Goal: Task Accomplishment & Management: Manage account settings

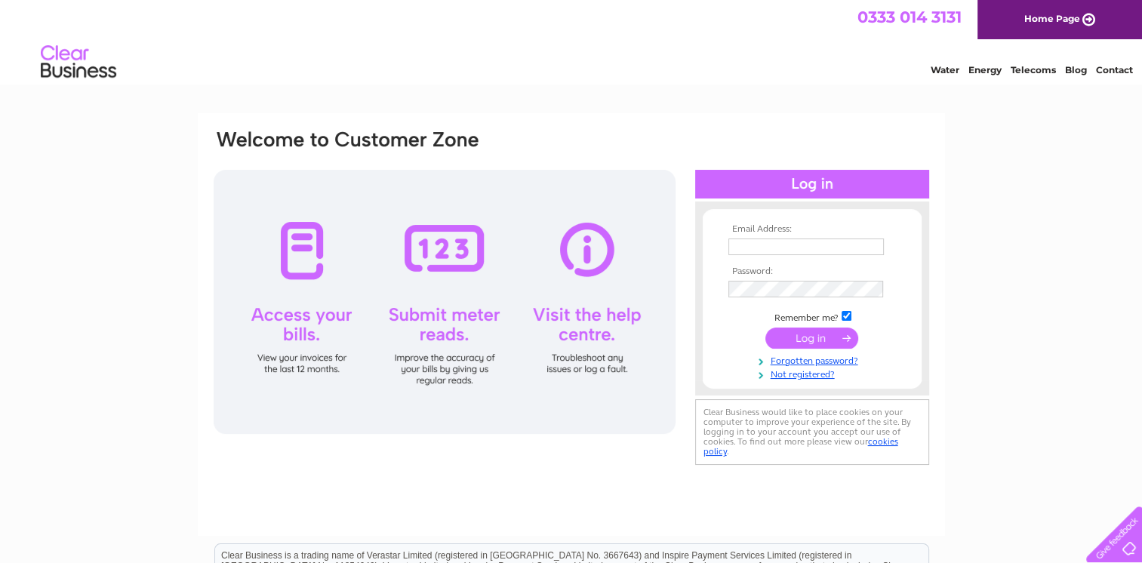
type input "dgreenhalgh@hargreavescontracting.com"
click at [806, 341] on input "submit" at bounding box center [811, 337] width 93 height 21
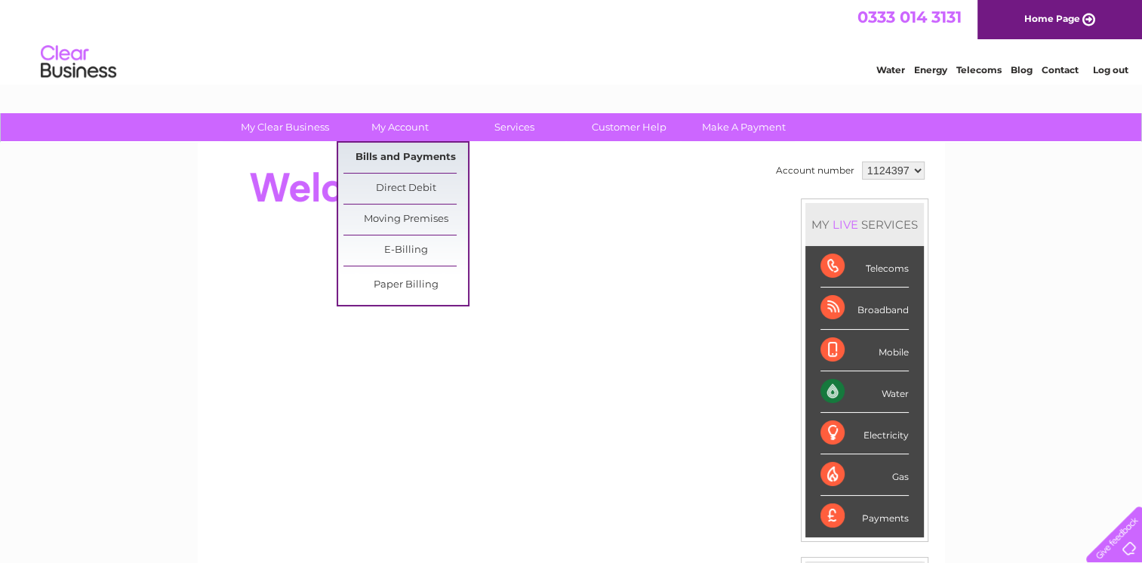
click at [376, 158] on link "Bills and Payments" at bounding box center [405, 158] width 125 height 30
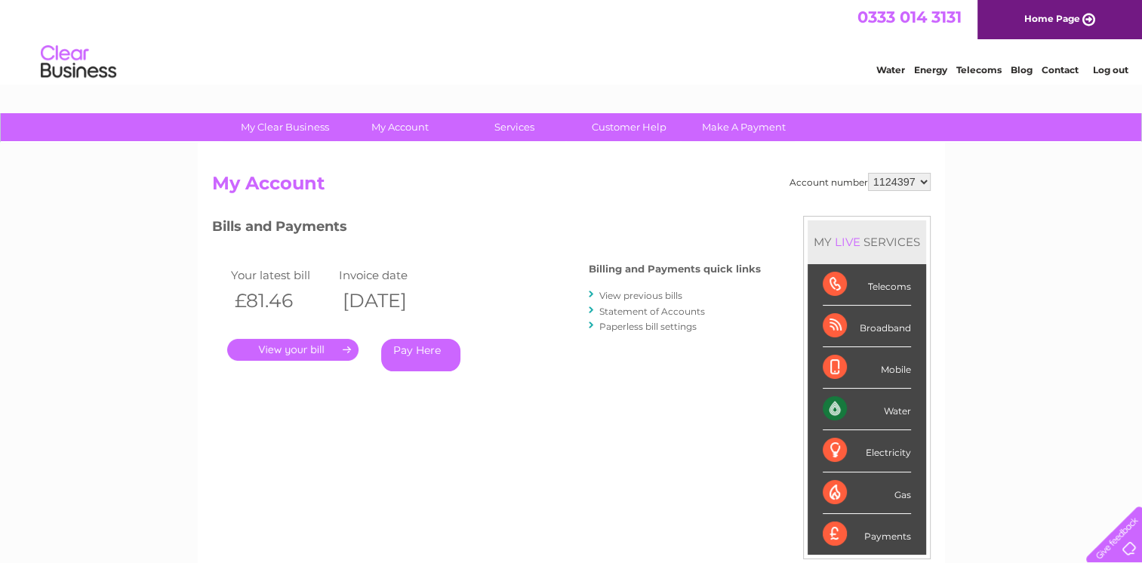
click at [280, 351] on link "." at bounding box center [292, 350] width 131 height 22
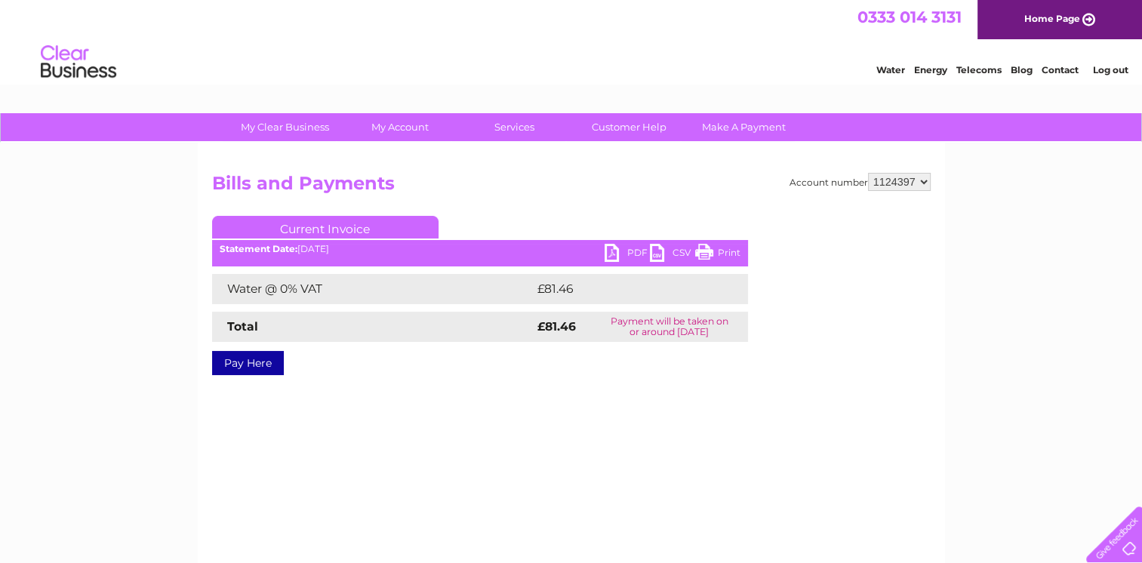
click at [607, 253] on link "PDF" at bounding box center [626, 255] width 45 height 22
click at [1108, 73] on link "Log out" at bounding box center [1109, 69] width 35 height 11
